Goal: Task Accomplishment & Management: Manage account settings

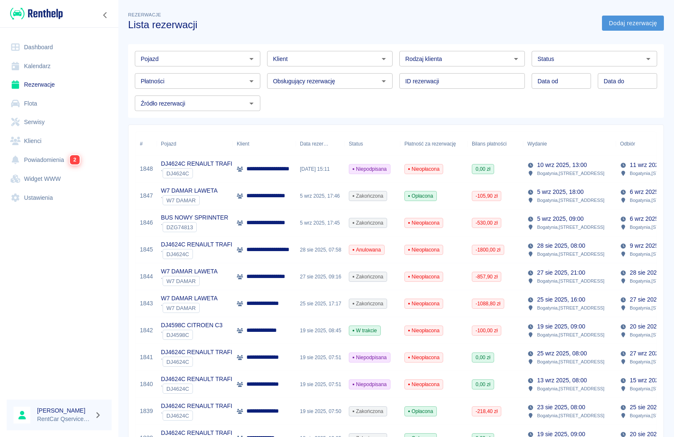
click at [647, 23] on link "Dodaj rezerwację" at bounding box center [633, 24] width 62 height 16
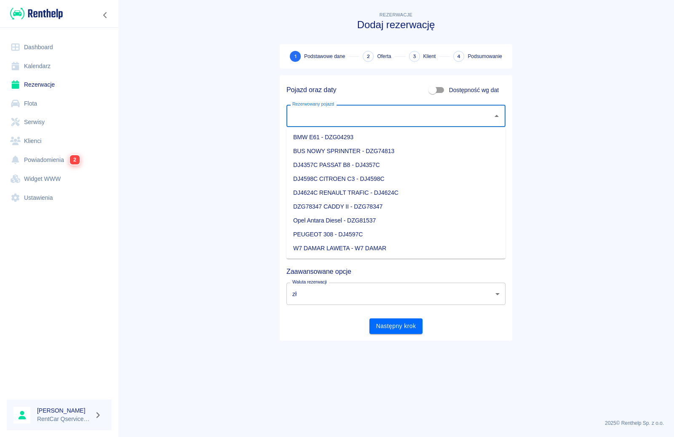
click at [312, 118] on input "Rezerwowany pojazd" at bounding box center [389, 116] width 199 height 15
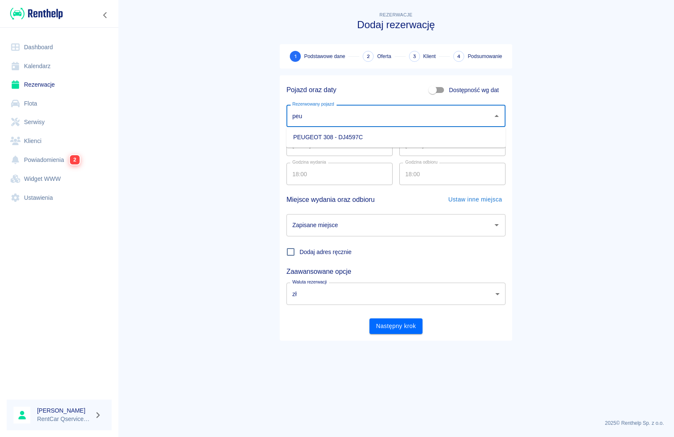
click at [320, 139] on li "PEUGEOT 308 - DJ4597C" at bounding box center [395, 138] width 219 height 14
type input "PEUGEOT 308 - DJ4597C"
click at [321, 227] on div "Zapisane miejsce Zapisane miejsce" at bounding box center [395, 225] width 219 height 22
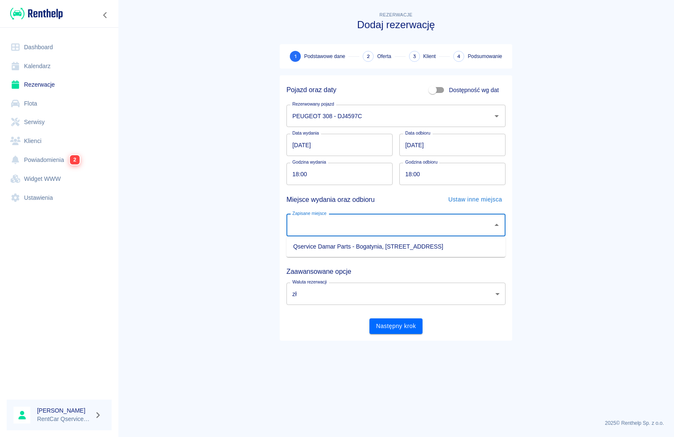
click at [332, 252] on li "Qservice Damar Parts - Bogatynia, Zgorzelecka 1" at bounding box center [395, 247] width 219 height 14
type input "Qservice Damar Parts - Bogatynia, Zgorzelecka 1"
click at [381, 332] on button "Następny krok" at bounding box center [395, 327] width 53 height 16
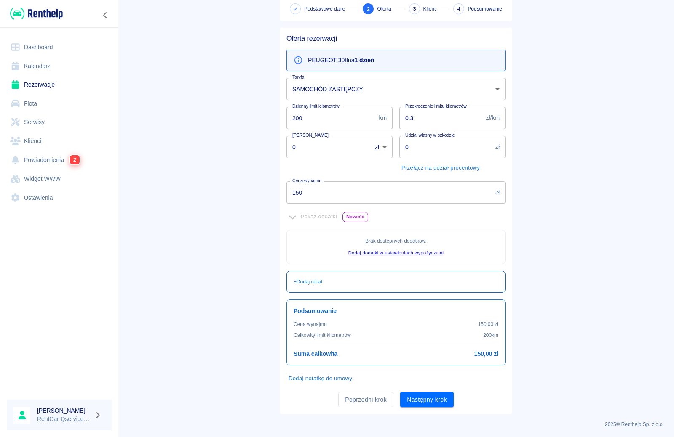
scroll to position [49, 0]
click at [425, 398] on button "Następny krok" at bounding box center [426, 399] width 53 height 16
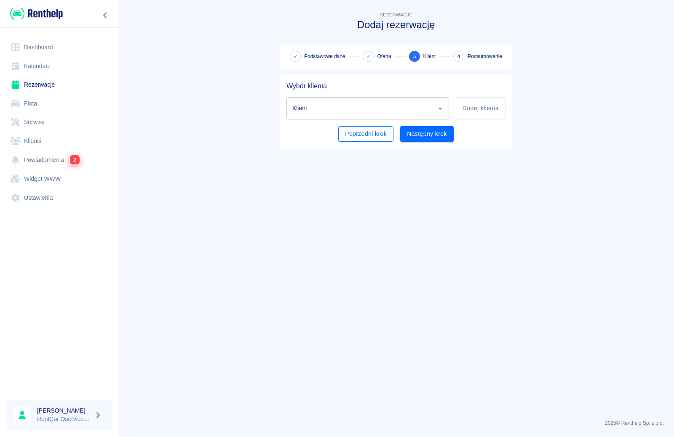
click at [367, 132] on button "Poprzedni krok" at bounding box center [365, 134] width 55 height 16
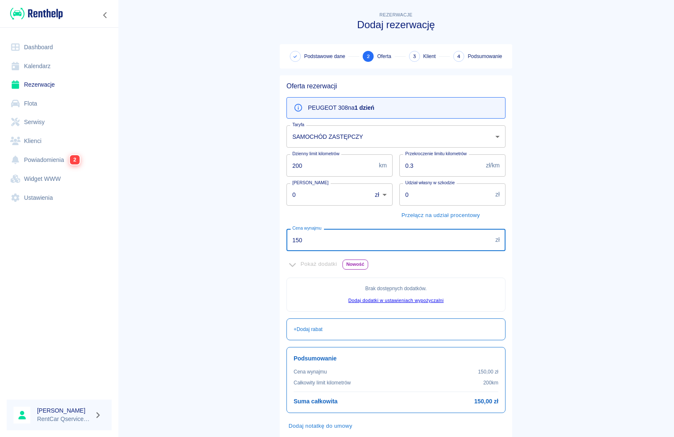
drag, startPoint x: 312, startPoint y: 241, endPoint x: 187, endPoint y: 228, distance: 124.8
click at [187, 228] on main "Rezerwacje Dodaj rezerwację Podstawowe dane 2 Oferta 3 Klient 4 Podsumowanie Of…" at bounding box center [396, 236] width 556 height 452
type input "200"
click at [187, 228] on main "Rezerwacje Dodaj rezerwację Podstawowe dane 2 Oferta 3 Klient 4 Podsumowanie Of…" at bounding box center [396, 236] width 556 height 452
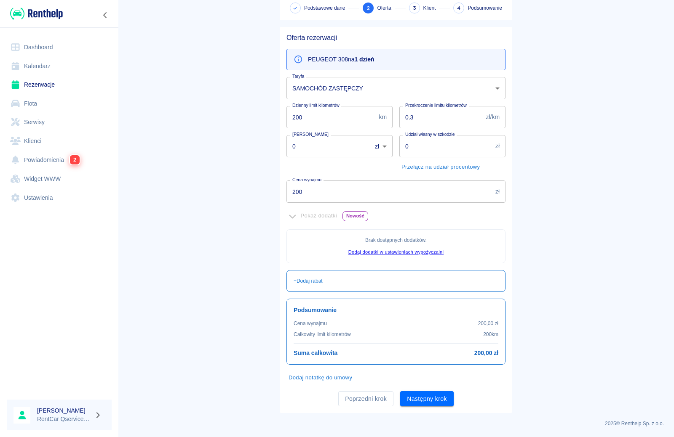
scroll to position [49, 0]
click at [429, 398] on button "Następny krok" at bounding box center [426, 399] width 53 height 16
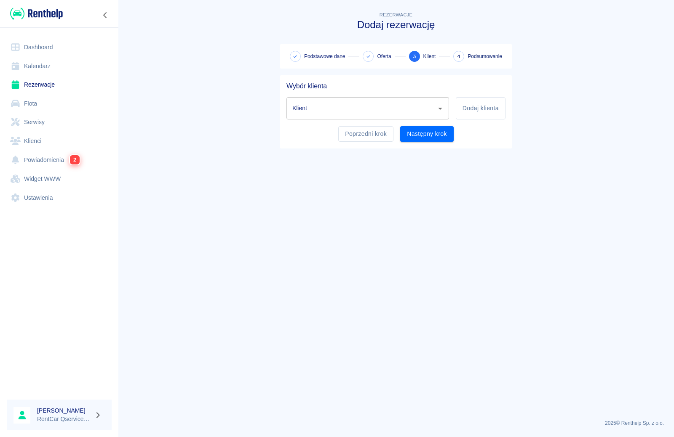
click at [409, 107] on input "Klient" at bounding box center [361, 108] width 142 height 15
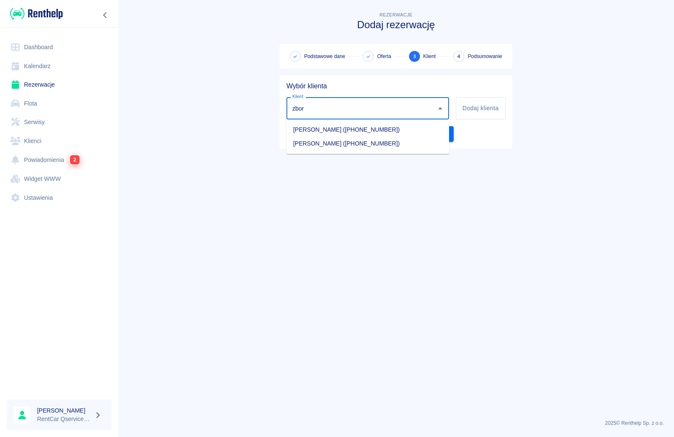
click at [339, 132] on li "Bartłomiej Zborowski (+48739011828)" at bounding box center [367, 130] width 163 height 14
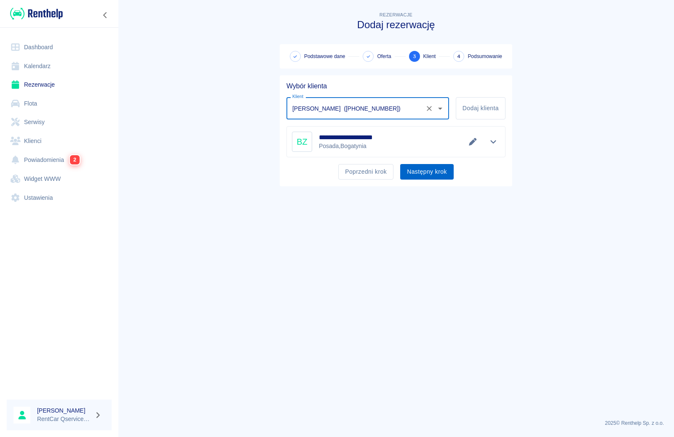
type input "Bartłomiej Zborowski (+48739011828)"
click at [424, 171] on button "Następny krok" at bounding box center [426, 172] width 53 height 16
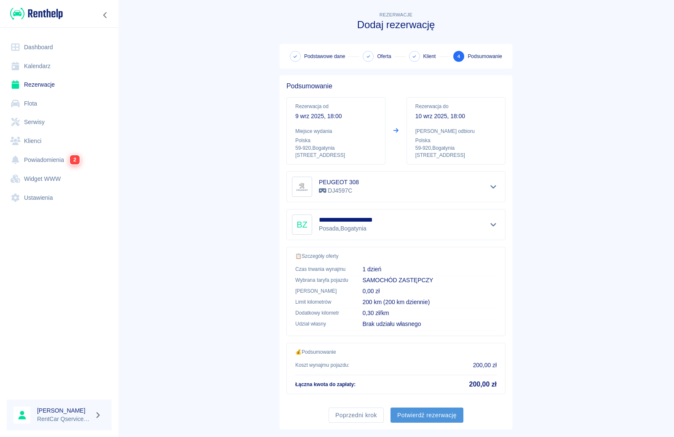
click at [433, 413] on button "Potwierdź rezerwację" at bounding box center [426, 416] width 73 height 16
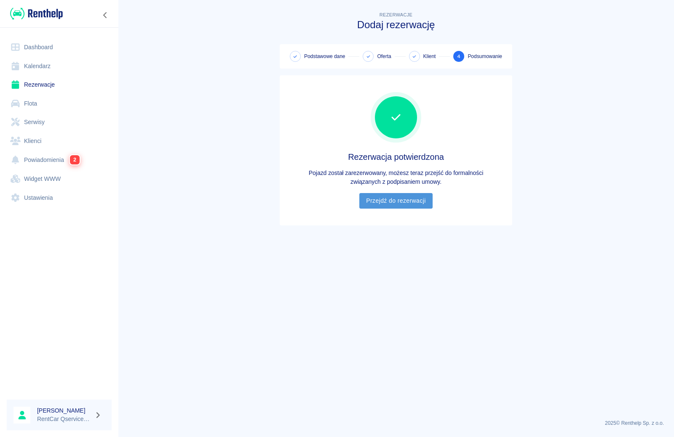
click at [404, 205] on link "Przejdź do rezerwacji" at bounding box center [395, 201] width 73 height 16
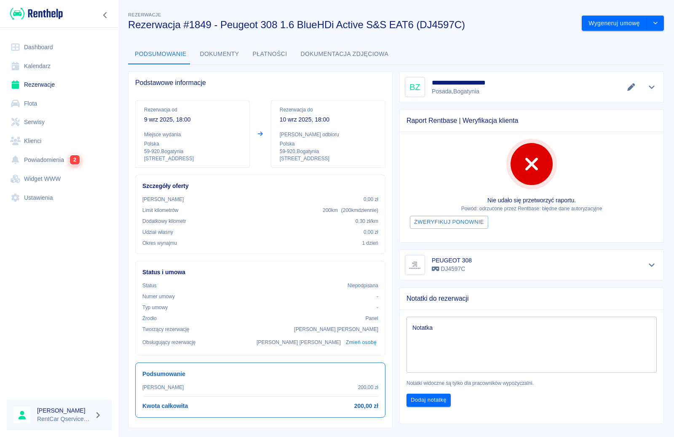
click at [218, 55] on button "Dokumenty" at bounding box center [219, 54] width 53 height 20
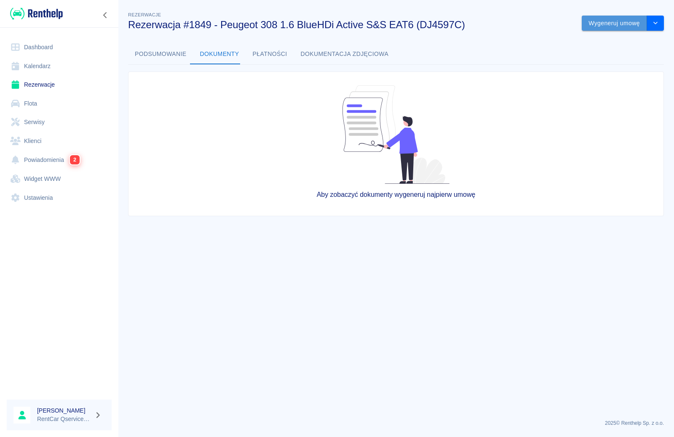
click at [613, 24] on button "Wygeneruj umowę" at bounding box center [613, 24] width 65 height 16
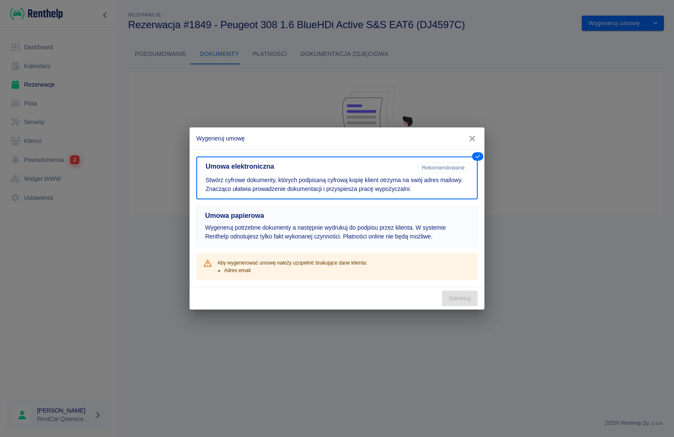
click at [323, 238] on p "Wygeneruj potrzebne dokumenty a następnie wydrukuj do podpisu przez klienta. W …" at bounding box center [337, 233] width 264 height 18
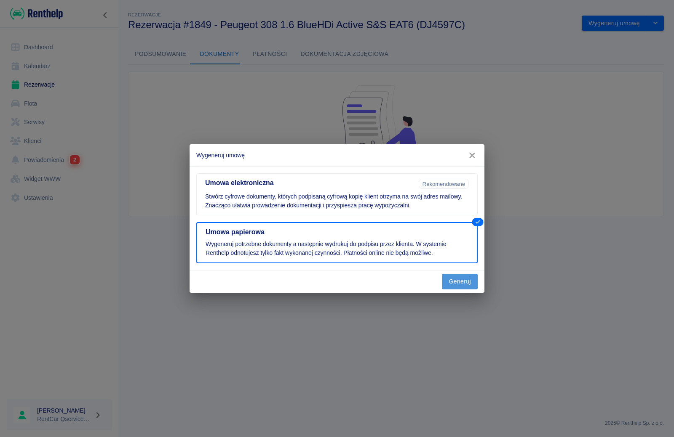
click at [467, 279] on button "Generuj" at bounding box center [460, 282] width 36 height 16
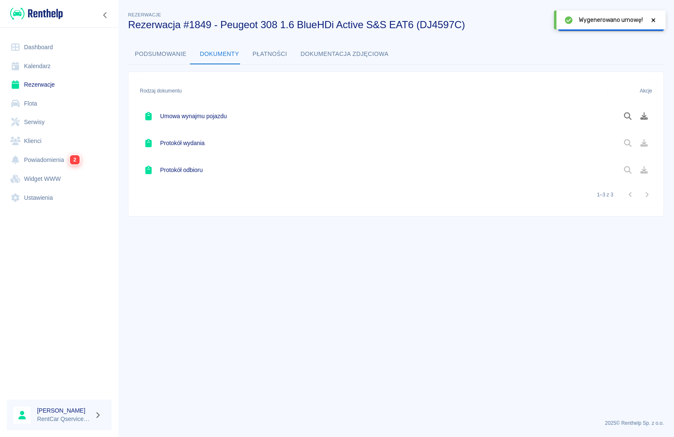
click at [651, 19] on icon at bounding box center [653, 20] width 8 height 6
click at [615, 24] on button "Oznacz: umowa podpisana" at bounding box center [602, 24] width 89 height 16
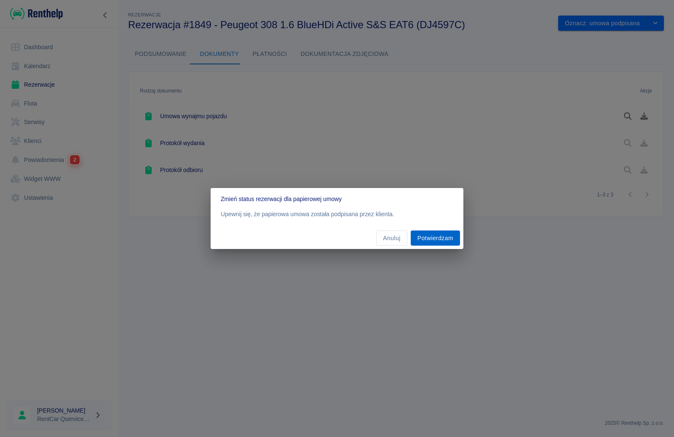
click at [428, 237] on button "Potwierdzam" at bounding box center [434, 239] width 49 height 16
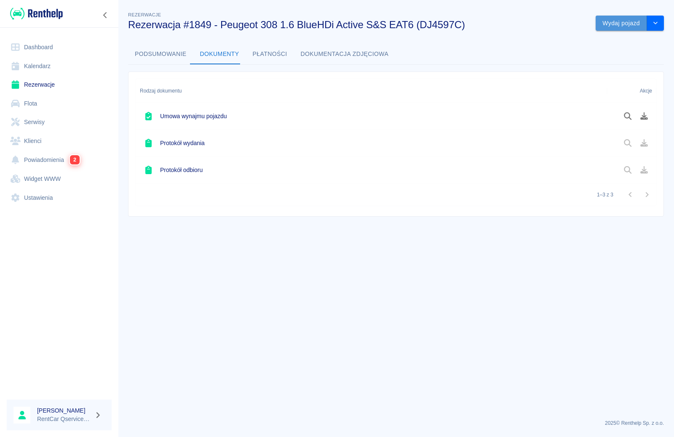
click at [631, 25] on button "Wydaj pojazd" at bounding box center [620, 24] width 51 height 16
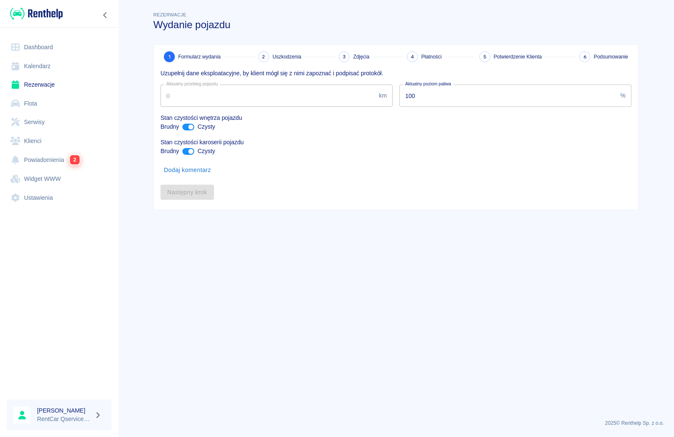
type input "164767"
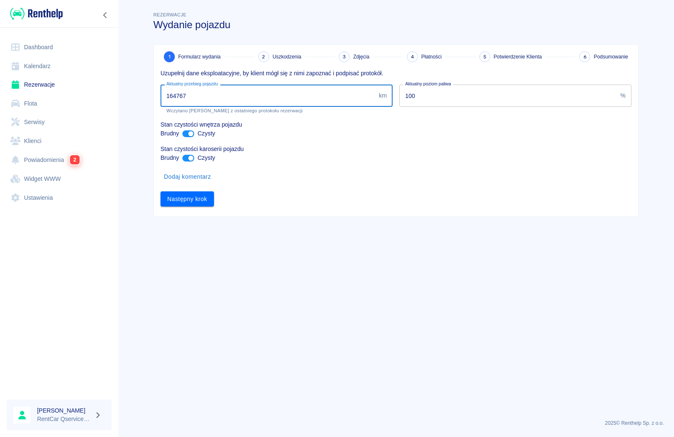
click at [216, 97] on input "164767" at bounding box center [267, 96] width 215 height 22
click at [188, 200] on button "Następny krok" at bounding box center [186, 200] width 53 height 16
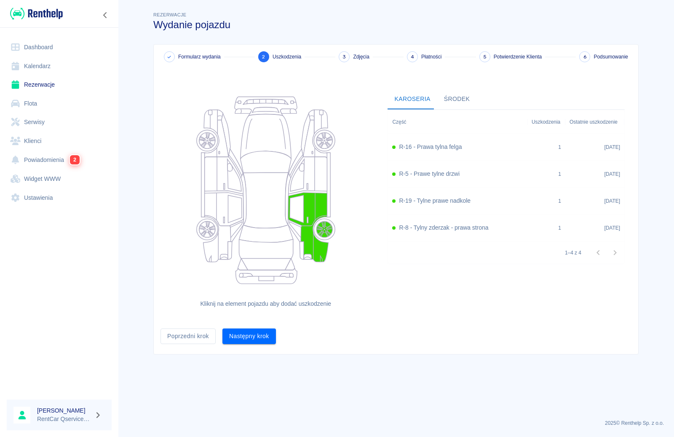
click at [246, 341] on button "Następny krok" at bounding box center [248, 337] width 53 height 16
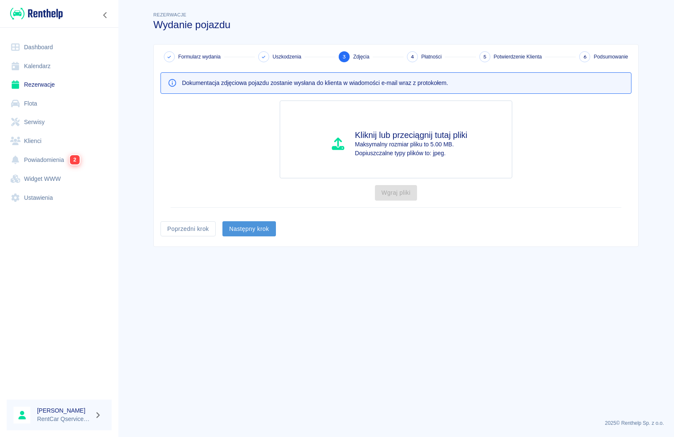
click at [265, 223] on button "Następny krok" at bounding box center [248, 229] width 53 height 16
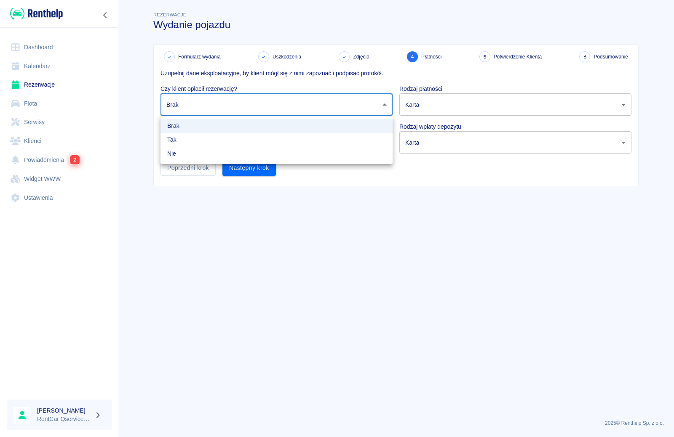
click at [238, 106] on body "Używamy plików Cookies, by zapewnić Ci najlepsze możliwe doświadczenie. Aby dow…" at bounding box center [337, 218] width 674 height 437
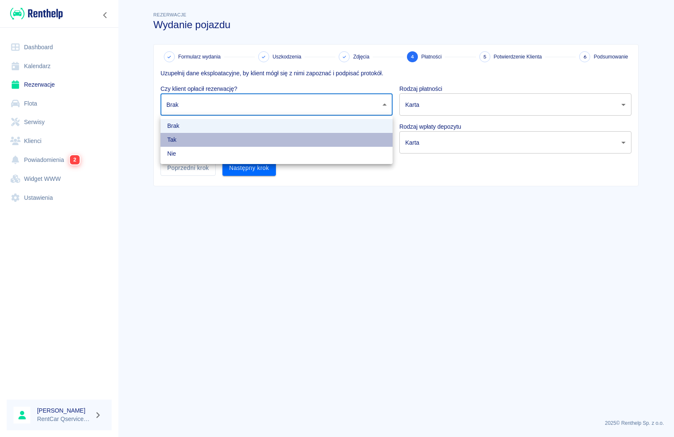
click at [239, 140] on li "Tak" at bounding box center [276, 140] width 232 height 14
type input "true"
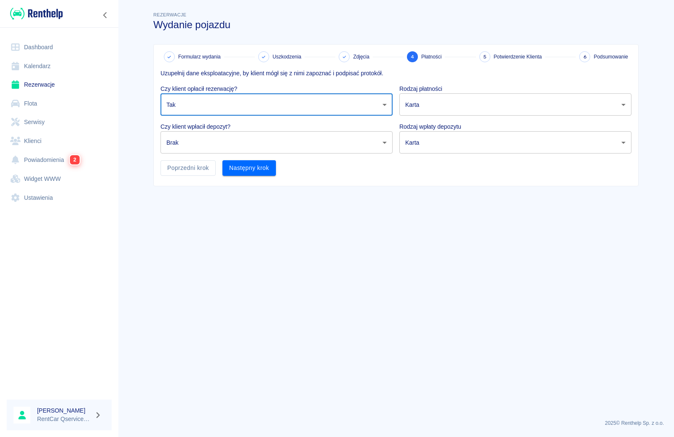
click at [239, 140] on body "Używamy plików Cookies, by zapewnić Ci najlepsze możliwe doświadczenie. Aby dow…" at bounding box center [337, 218] width 674 height 437
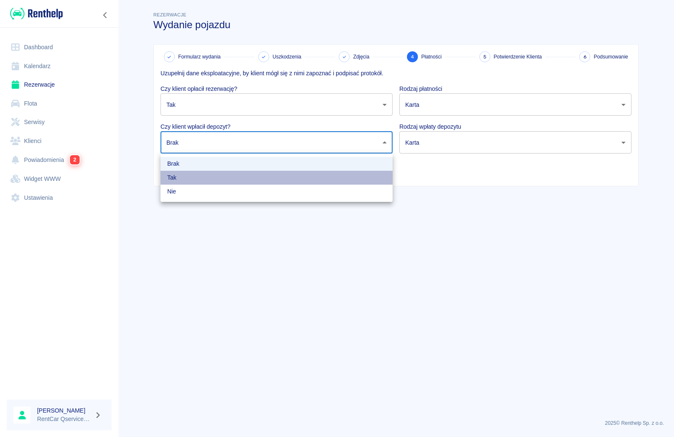
click at [237, 177] on li "Tak" at bounding box center [276, 178] width 232 height 14
type input "true"
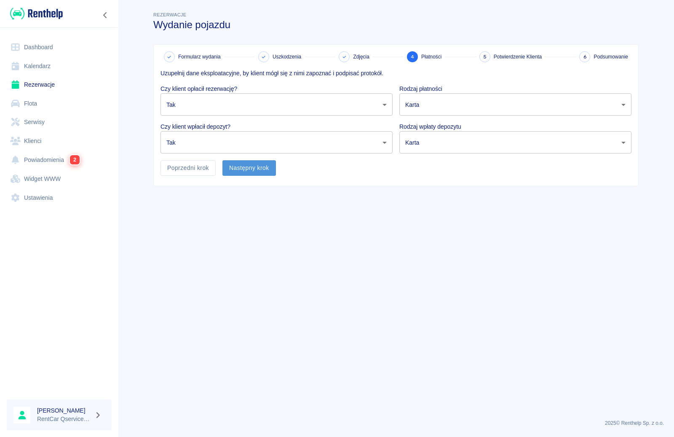
click at [238, 164] on button "Następny krok" at bounding box center [248, 168] width 53 height 16
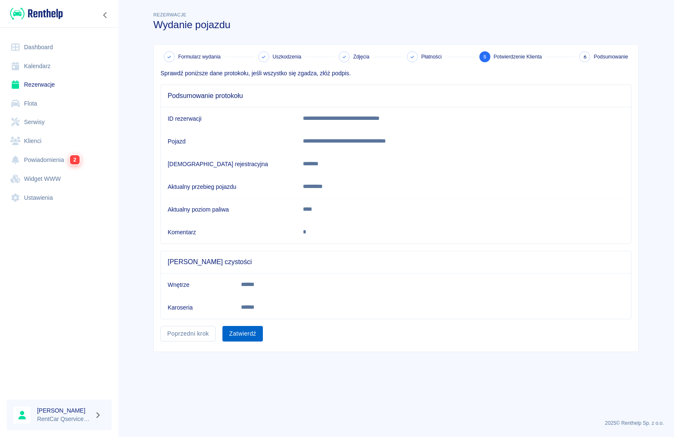
click at [248, 332] on button "Zatwierdź" at bounding box center [242, 334] width 40 height 16
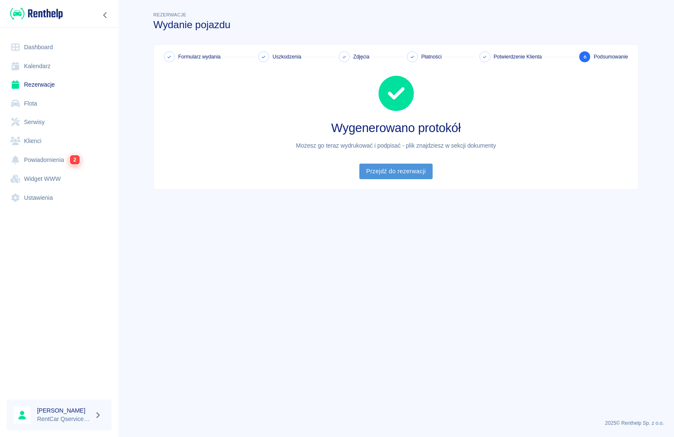
click at [402, 175] on link "Przejdź do rezerwacji" at bounding box center [395, 172] width 73 height 16
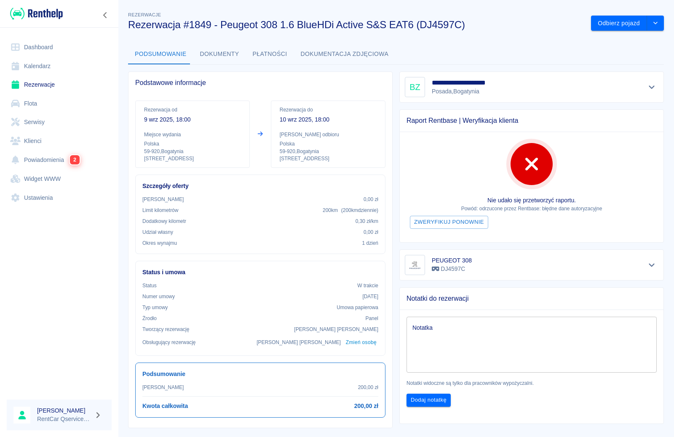
click at [220, 53] on button "Dokumenty" at bounding box center [219, 54] width 53 height 20
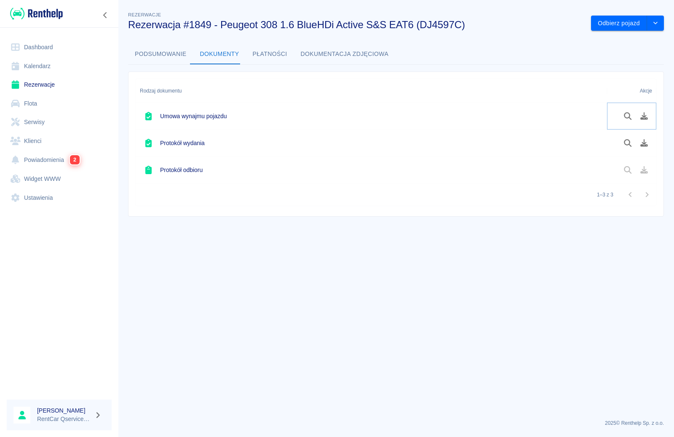
click at [639, 118] on icon "Pobierz dokument" at bounding box center [644, 116] width 10 height 8
click at [644, 122] on button "Pobierz dokument" at bounding box center [644, 116] width 16 height 14
click at [644, 144] on icon "Pobierz dokument" at bounding box center [644, 143] width 8 height 8
